Goal: Task Accomplishment & Management: Manage account settings

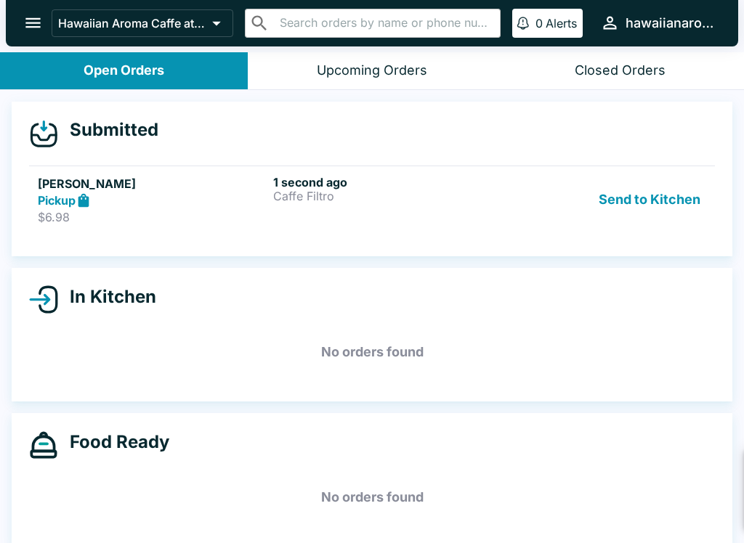
click at [638, 187] on button "Send to Kitchen" at bounding box center [649, 200] width 113 height 50
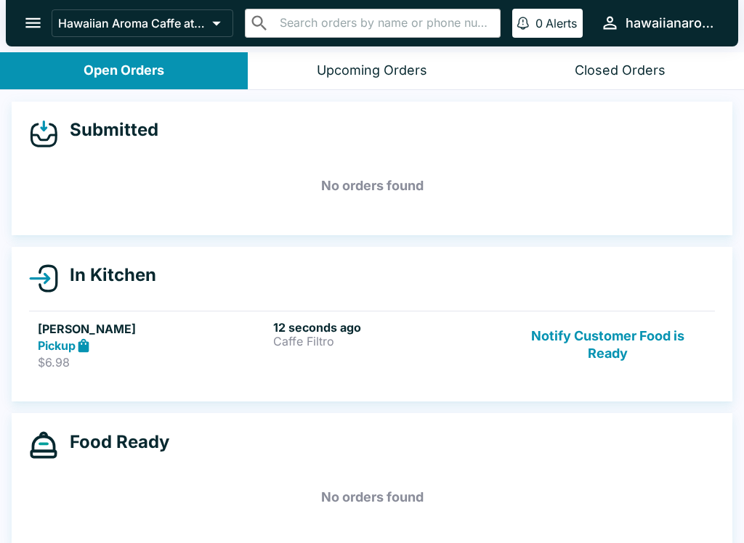
click at [293, 349] on div "12 seconds ago Caffe Filtro" at bounding box center [388, 345] width 230 height 50
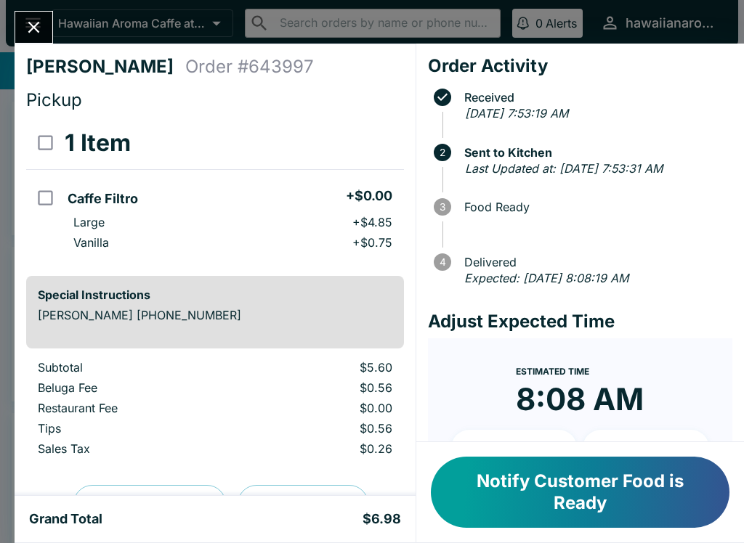
click at [553, 481] on button "Notify Customer Food is Ready" at bounding box center [580, 492] width 299 height 71
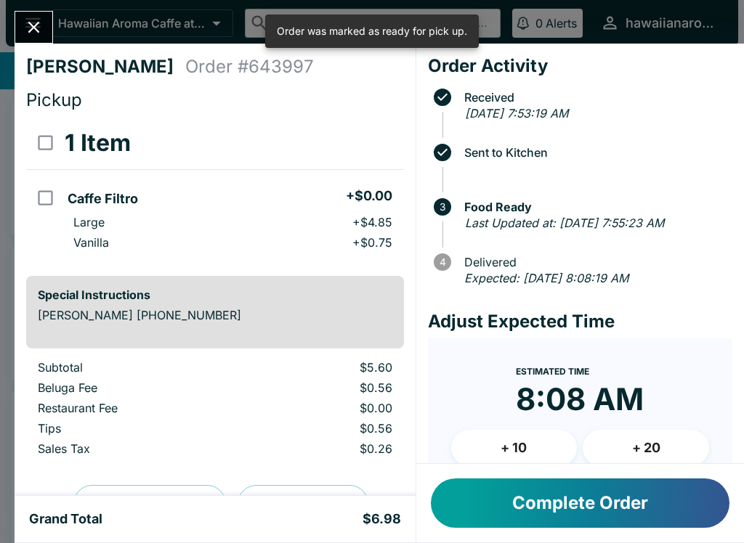
click at [44, 19] on icon "Close" at bounding box center [34, 27] width 20 height 20
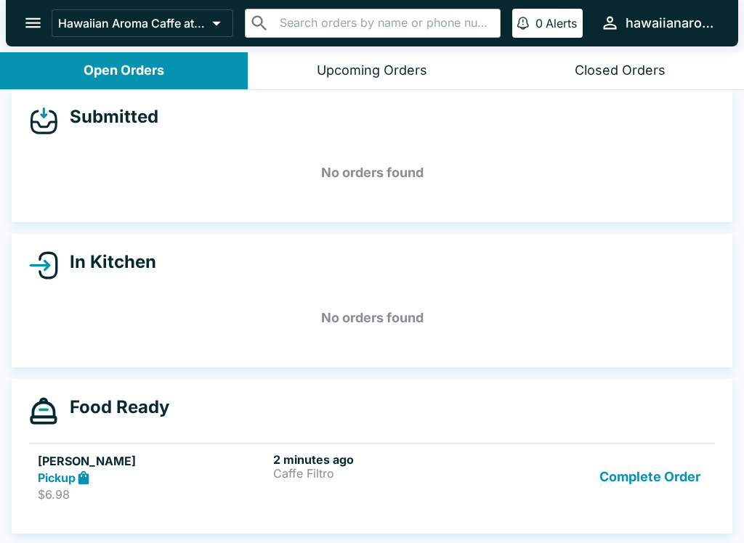
scroll to position [13, 0]
click at [679, 472] on button "Complete Order" at bounding box center [649, 477] width 113 height 50
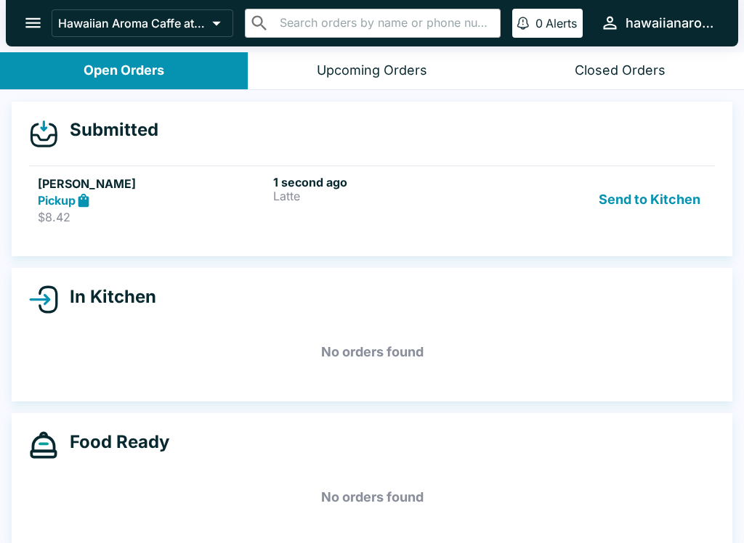
click at [629, 180] on button "Send to Kitchen" at bounding box center [649, 200] width 113 height 50
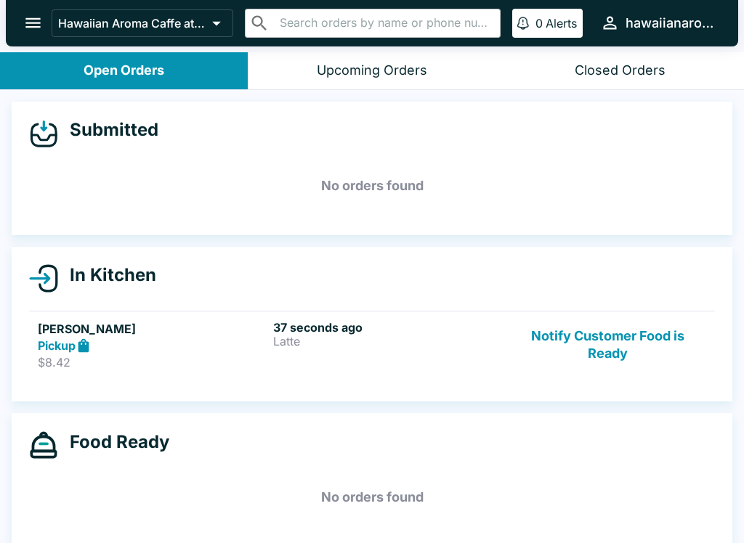
click at [369, 355] on div "37 seconds ago Latte" at bounding box center [388, 345] width 230 height 50
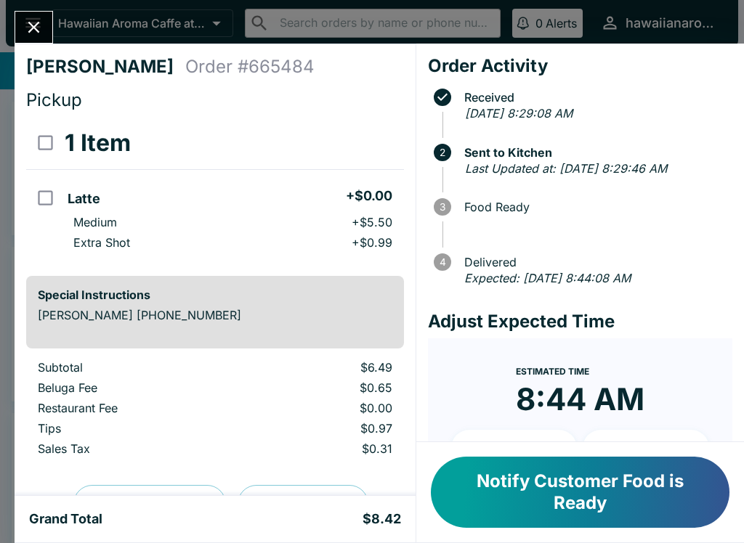
click at [189, 293] on h6 "Special Instructions" at bounding box center [215, 295] width 354 height 15
click at [36, 28] on icon "Close" at bounding box center [34, 27] width 20 height 20
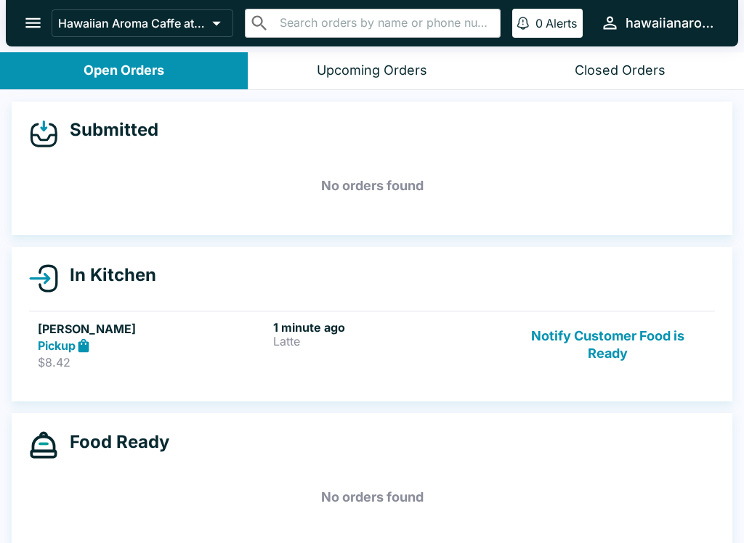
click at [612, 333] on button "Notify Customer Food is Ready" at bounding box center [607, 345] width 197 height 50
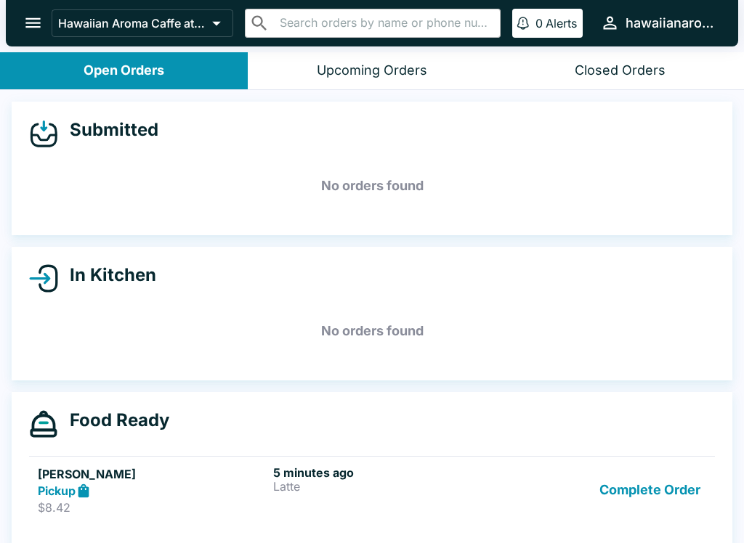
click at [664, 488] on button "Complete Order" at bounding box center [649, 491] width 113 height 50
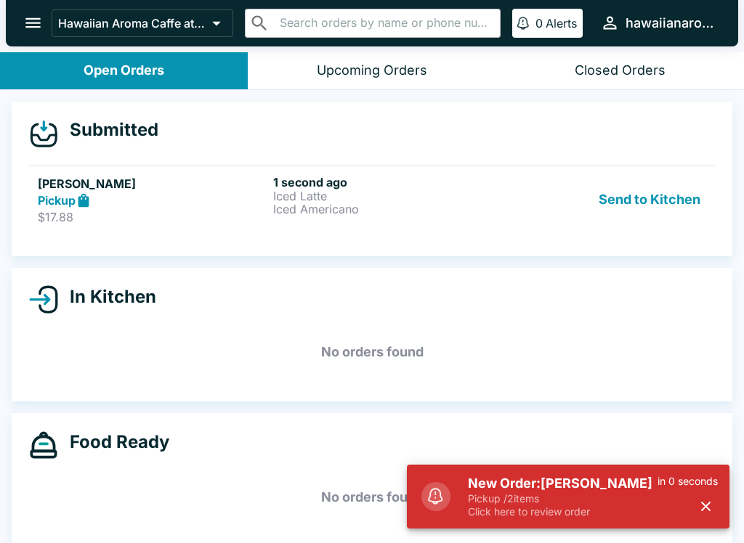
click at [642, 192] on button "Send to Kitchen" at bounding box center [649, 200] width 113 height 50
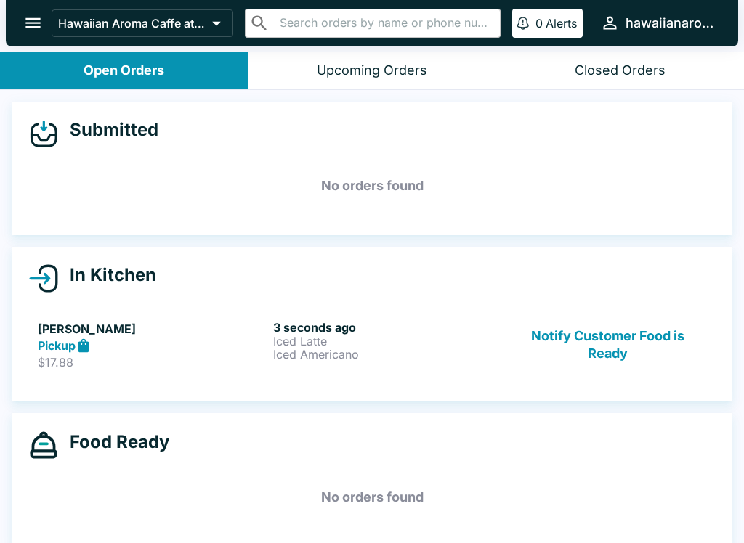
click at [297, 378] on link "[PERSON_NAME] Pickup $17.88 3 seconds ago Iced Latte Iced Americano Notify Cust…" at bounding box center [372, 345] width 686 height 68
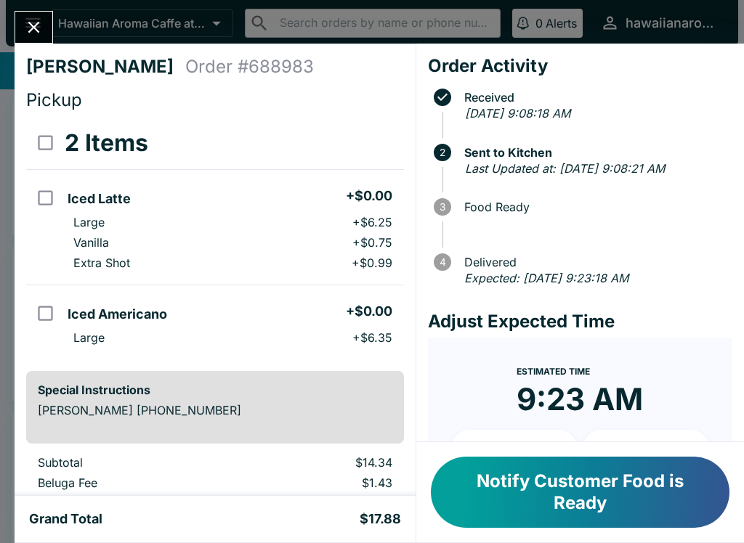
click at [33, 14] on button "Close" at bounding box center [33, 27] width 37 height 31
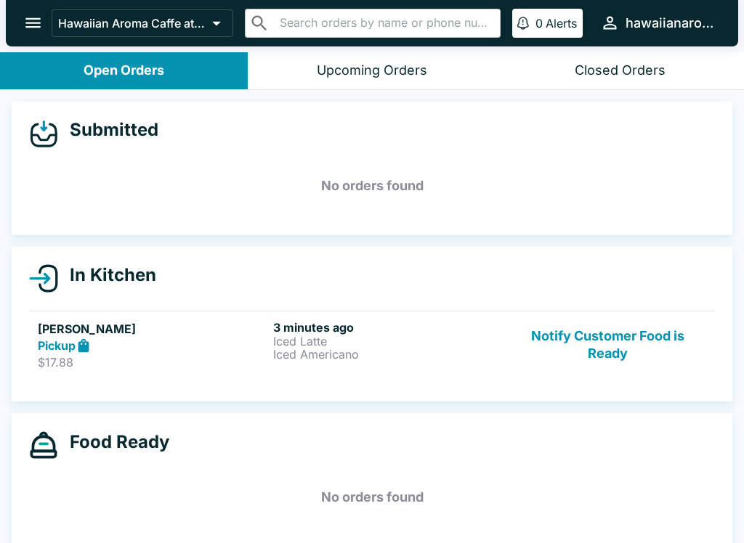
click at [626, 331] on button "Notify Customer Food is Ready" at bounding box center [607, 345] width 197 height 50
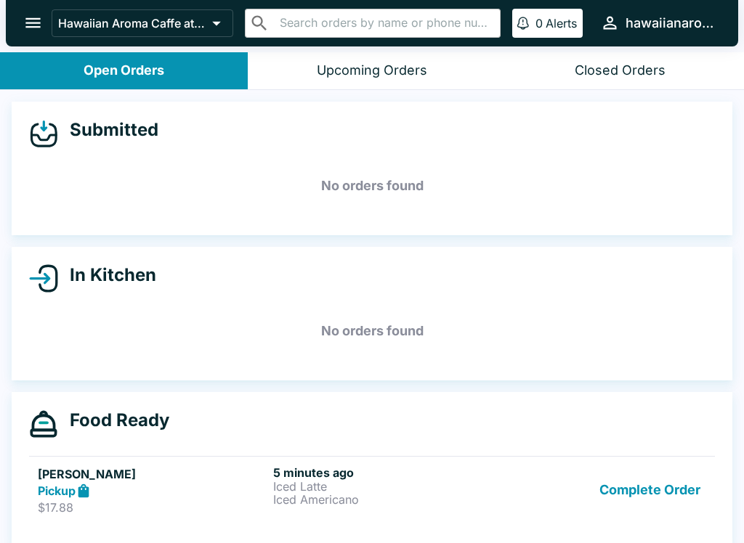
scroll to position [7, 0]
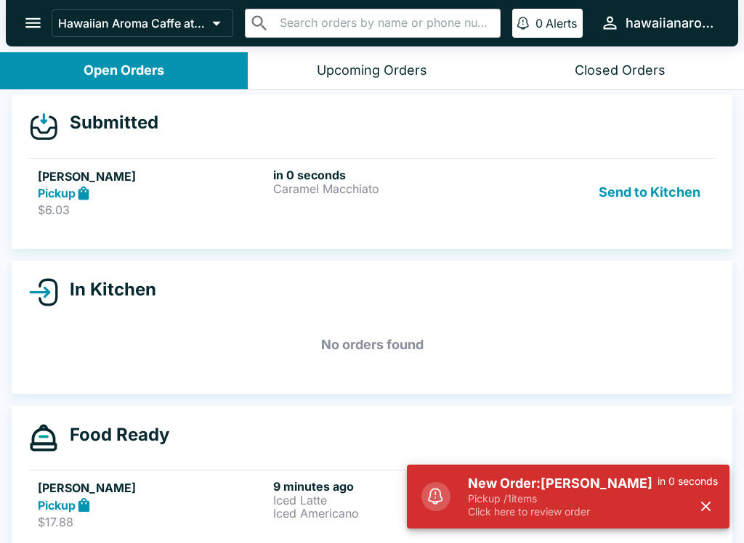
click at [675, 184] on button "Send to Kitchen" at bounding box center [649, 193] width 113 height 50
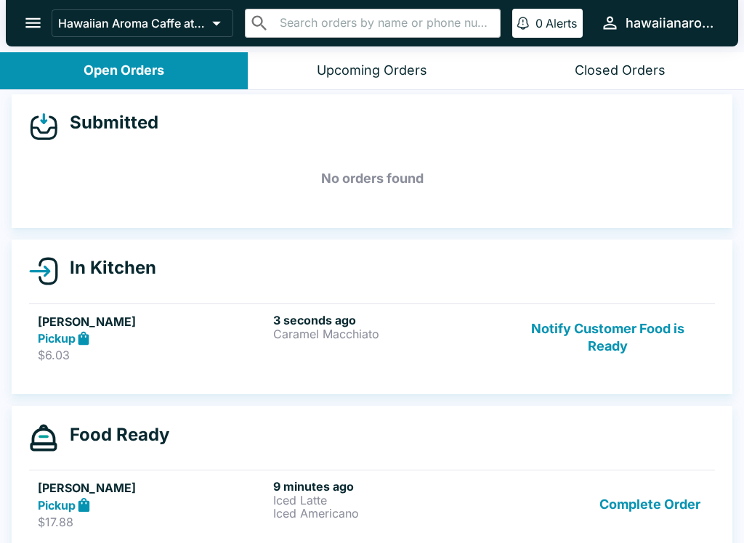
click at [368, 318] on h6 "3 seconds ago" at bounding box center [388, 320] width 230 height 15
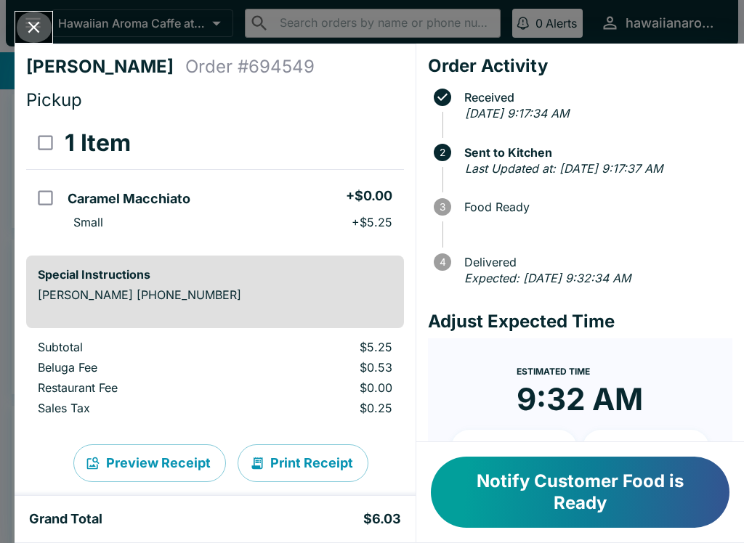
click at [31, 25] on icon "Close" at bounding box center [34, 28] width 12 height 12
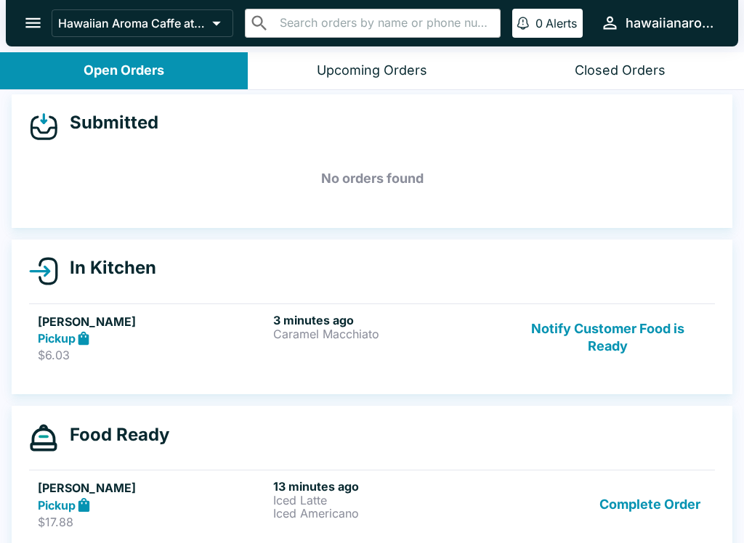
click at [615, 333] on button "Notify Customer Food is Ready" at bounding box center [607, 338] width 197 height 50
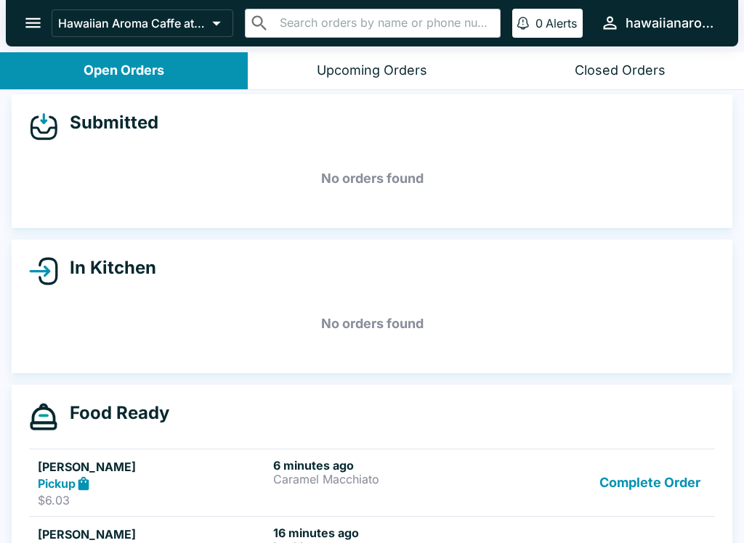
scroll to position [51, 0]
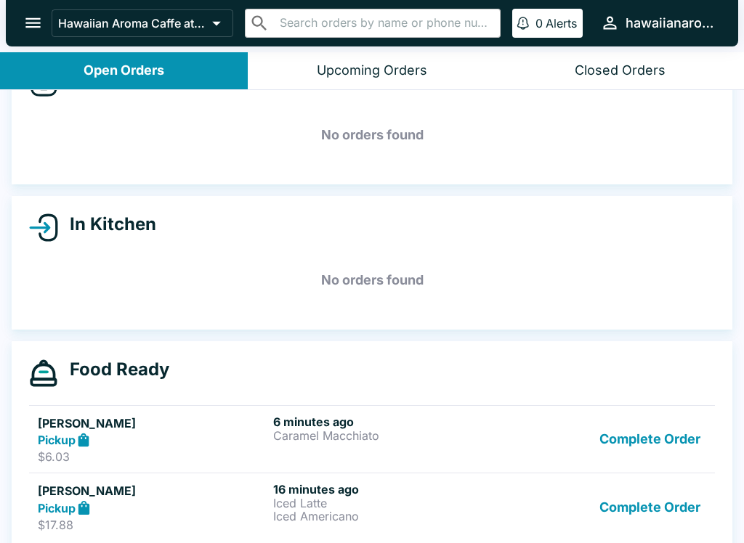
click at [634, 502] on button "Complete Order" at bounding box center [649, 507] width 113 height 50
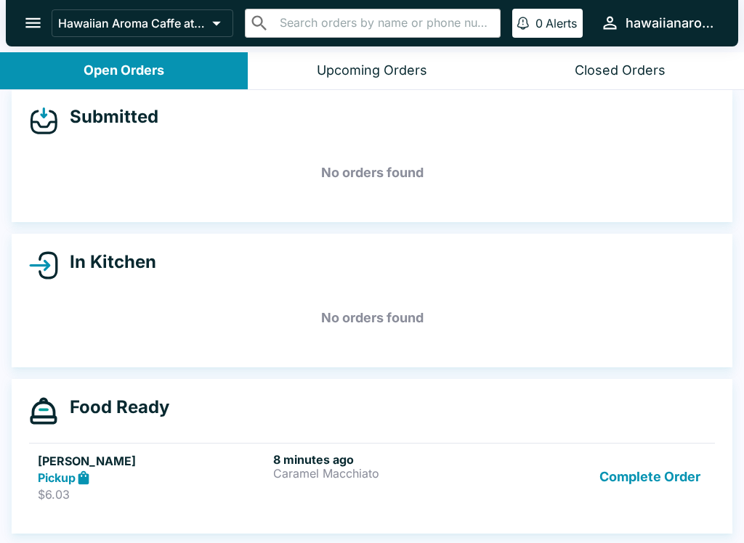
scroll to position [13, 0]
